Goal: Find specific page/section: Find specific page/section

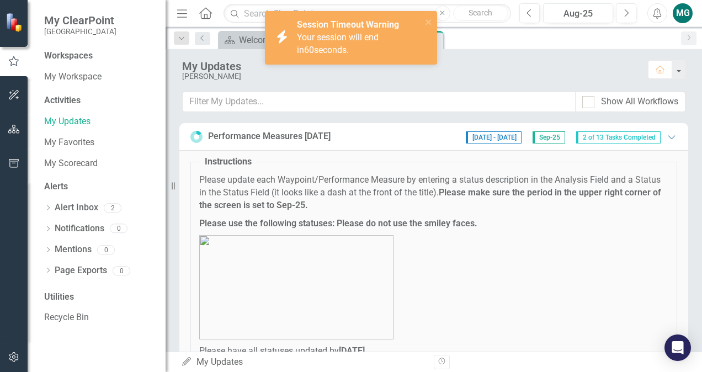
scroll to position [163, 0]
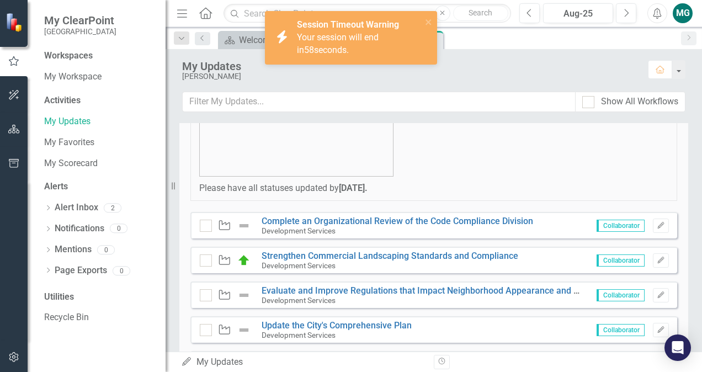
click at [454, 166] on p at bounding box center [433, 124] width 469 height 104
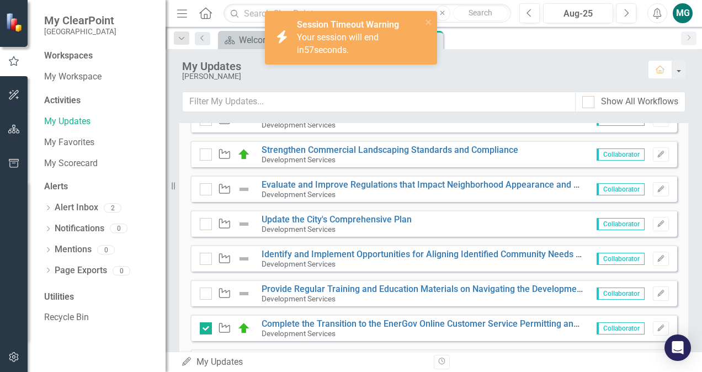
scroll to position [268, 0]
click at [658, 327] on button "Edit" at bounding box center [661, 329] width 16 height 14
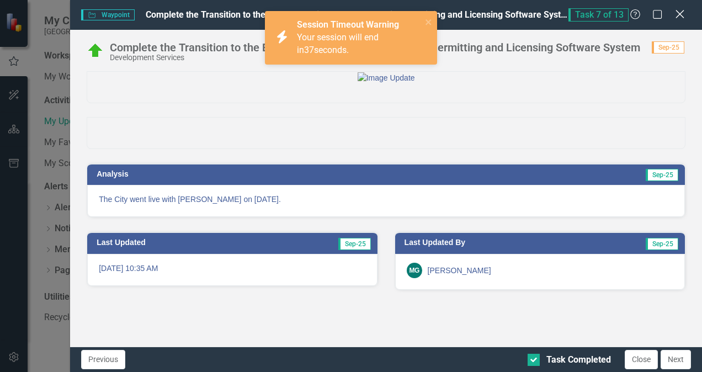
click at [679, 17] on icon "Close" at bounding box center [680, 14] width 14 height 10
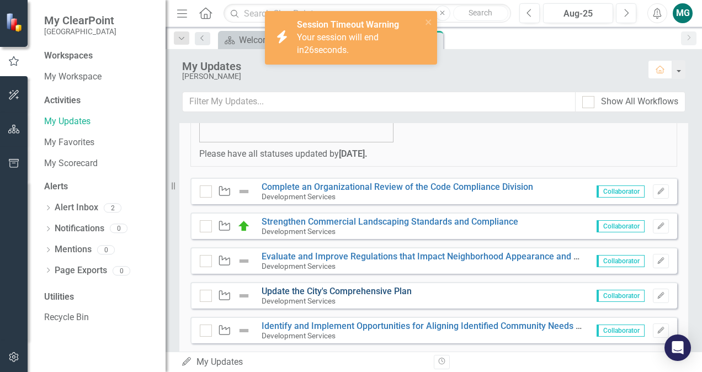
scroll to position [181, 0]
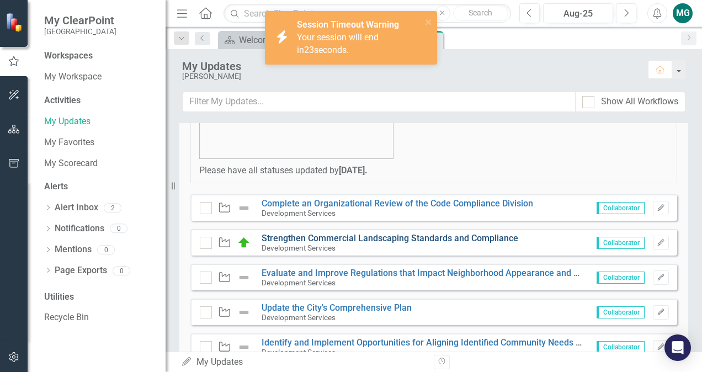
click at [306, 236] on link "Strengthen Commercial Landscaping Standards and Compliance" at bounding box center [390, 238] width 257 height 10
